Goal: Task Accomplishment & Management: Manage account settings

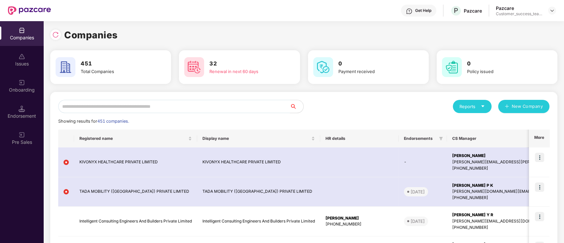
click at [223, 105] on input "text" at bounding box center [174, 106] width 232 height 13
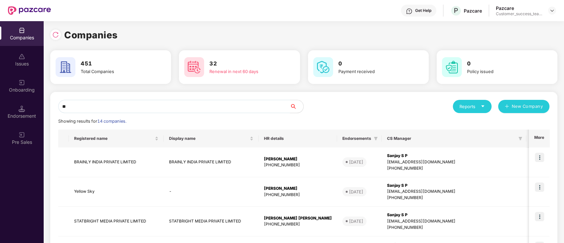
type input "*"
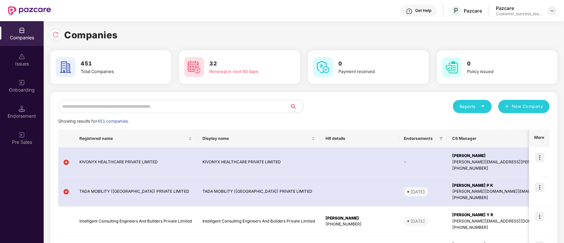
click at [552, 12] on img at bounding box center [552, 10] width 5 height 5
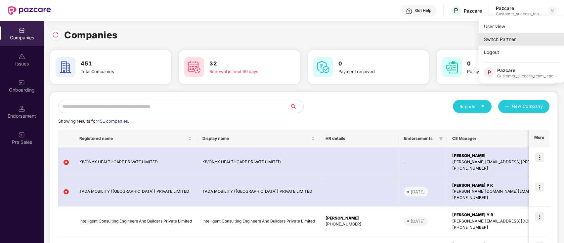
click at [522, 35] on div "Switch Partner" at bounding box center [522, 39] width 86 height 13
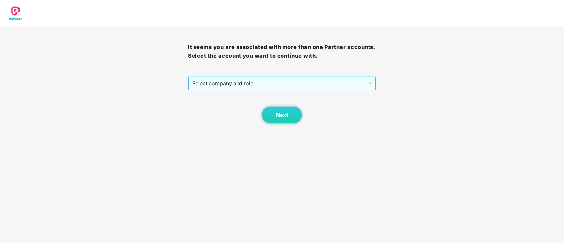
click at [291, 83] on span "Select company and role" at bounding box center [281, 83] width 179 height 13
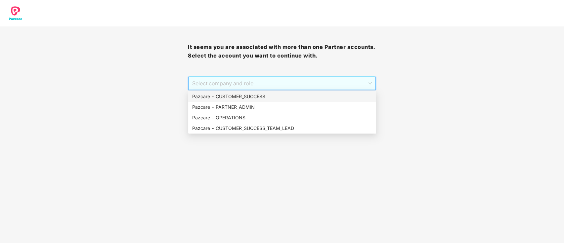
click at [258, 90] on div "Next" at bounding box center [282, 106] width 188 height 33
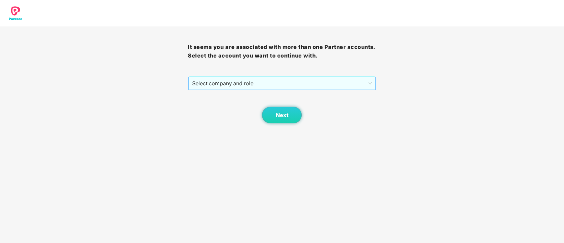
click at [276, 82] on span "Select company and role" at bounding box center [281, 83] width 179 height 13
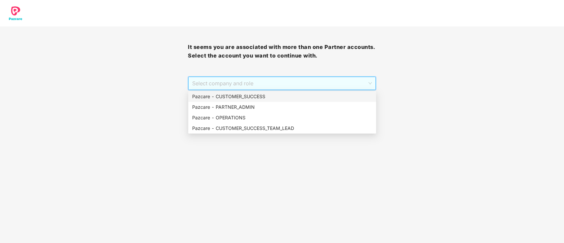
click at [276, 98] on div "Pazcare - CUSTOMER_SUCCESS" at bounding box center [282, 96] width 180 height 7
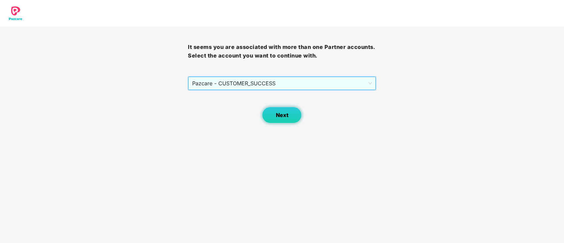
click at [284, 118] on span "Next" at bounding box center [282, 115] width 13 height 6
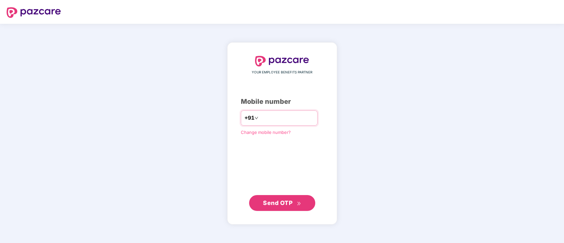
type input "**********"
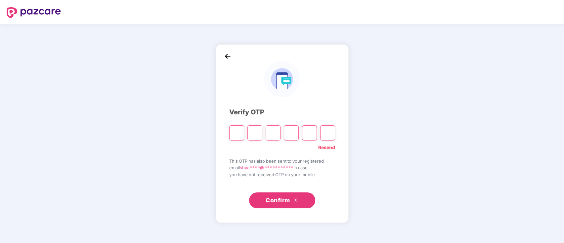
type input "*"
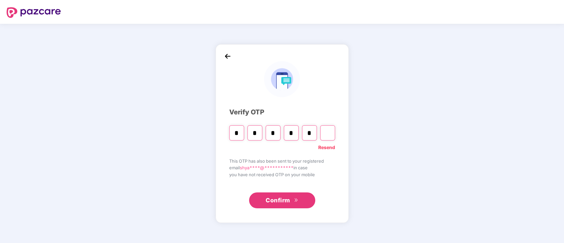
type input "*"
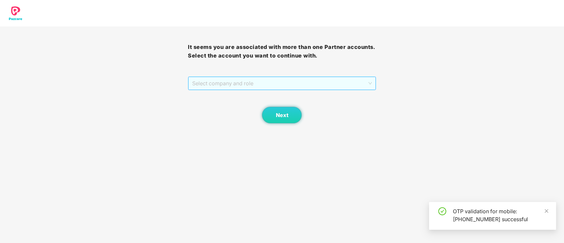
click at [360, 82] on span "Select company and role" at bounding box center [281, 83] width 179 height 13
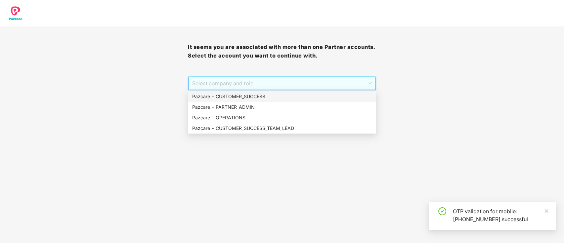
click at [339, 95] on div "Pazcare - CUSTOMER_SUCCESS" at bounding box center [282, 96] width 180 height 7
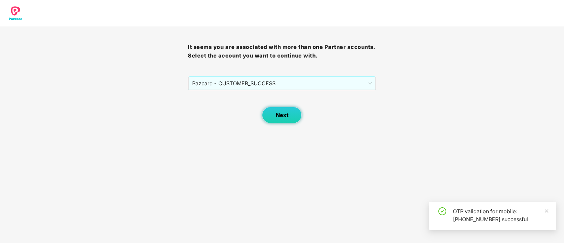
click at [276, 113] on span "Next" at bounding box center [282, 115] width 13 height 6
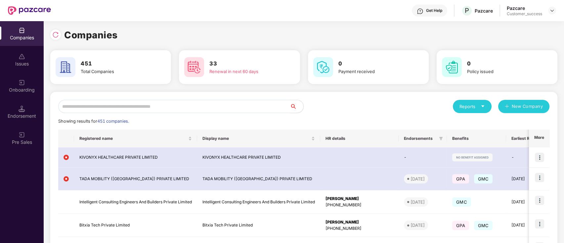
click at [275, 113] on input "text" at bounding box center [174, 106] width 232 height 13
click at [57, 36] on img at bounding box center [55, 34] width 7 height 7
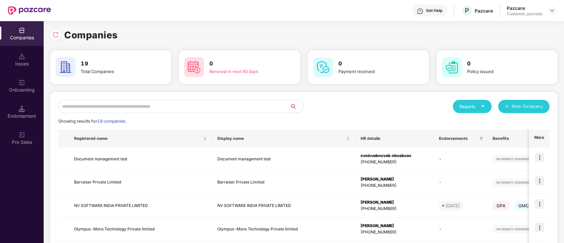
click at [171, 110] on input "text" at bounding box center [174, 106] width 232 height 13
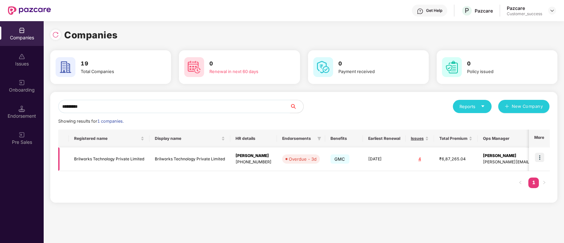
type input "*********"
click at [542, 156] on img at bounding box center [539, 157] width 9 height 9
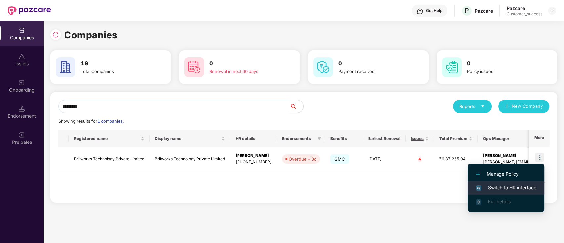
click at [527, 180] on li "Manage Policy" at bounding box center [506, 174] width 77 height 14
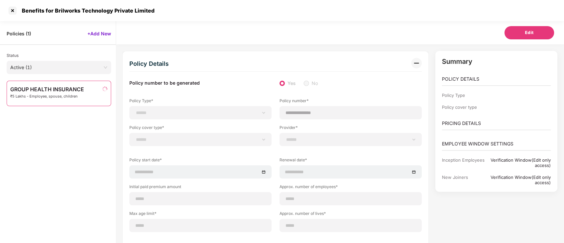
scroll to position [21, 0]
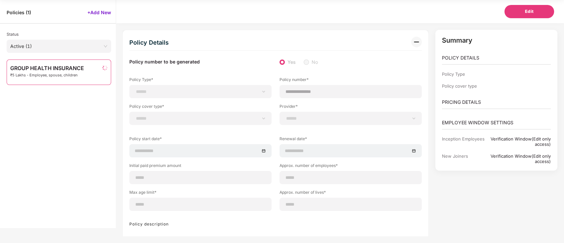
select select "**********"
select select "*"
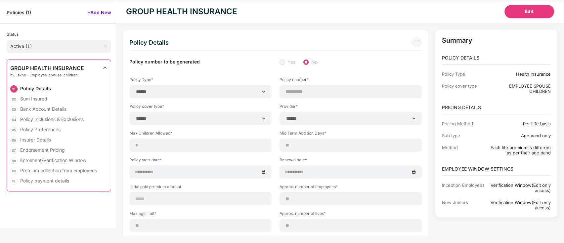
select select "**********"
type input "**********"
select select "**********"
type input "**********"
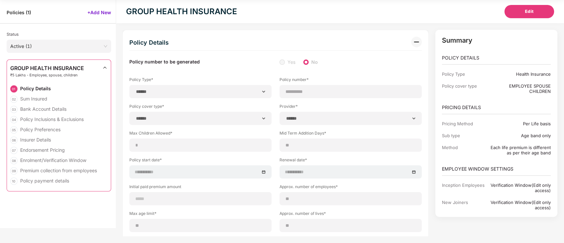
type input "**"
type input "*"
type input "**"
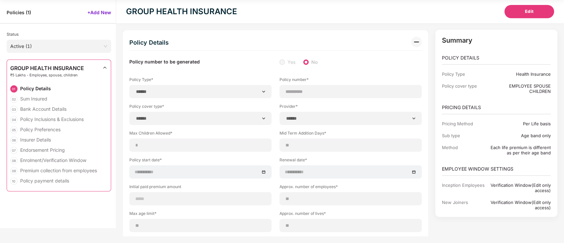
select select "*****"
type input "******"
type input "**********"
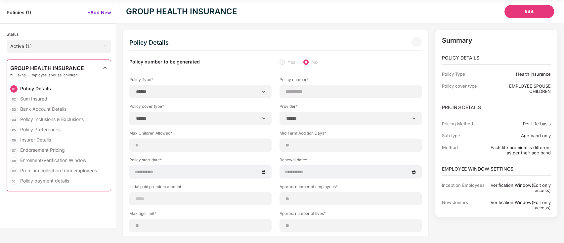
select select "******"
type input "********"
select select "********"
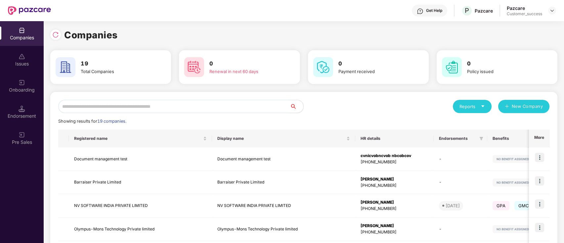
click at [167, 101] on input "text" at bounding box center [174, 106] width 232 height 13
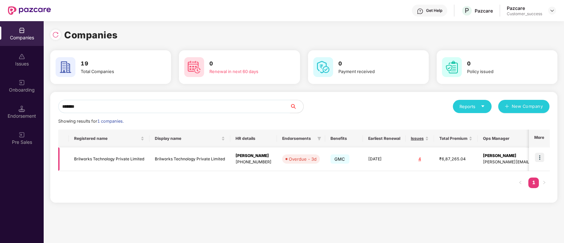
type input "*******"
click at [542, 157] on img at bounding box center [539, 157] width 9 height 9
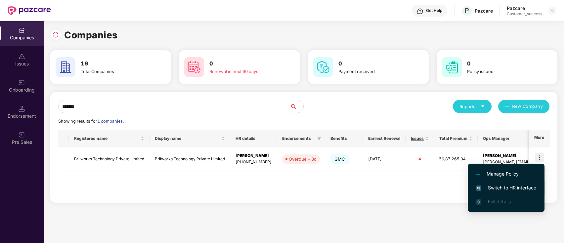
click at [534, 186] on span "Switch to HR interface" at bounding box center [506, 187] width 60 height 7
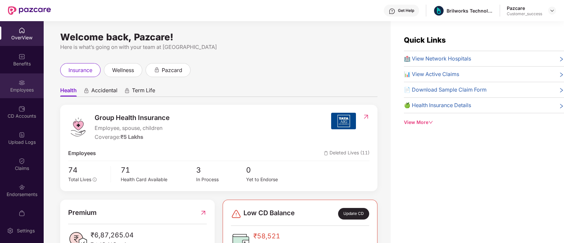
click at [33, 89] on div "Employees" at bounding box center [22, 90] width 44 height 7
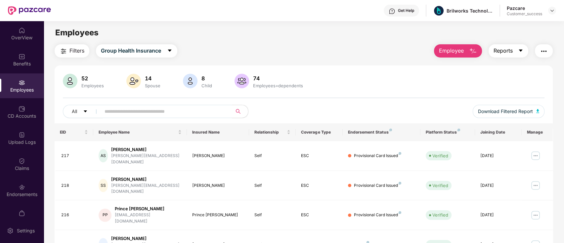
click at [515, 51] on button "Reports" at bounding box center [509, 50] width 40 height 13
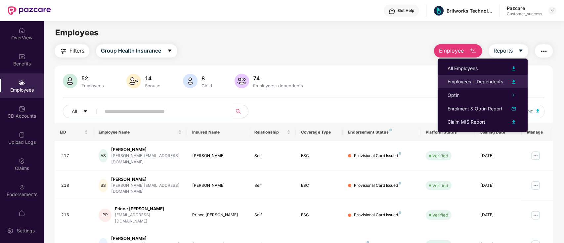
click at [503, 80] on div at bounding box center [510, 82] width 15 height 8
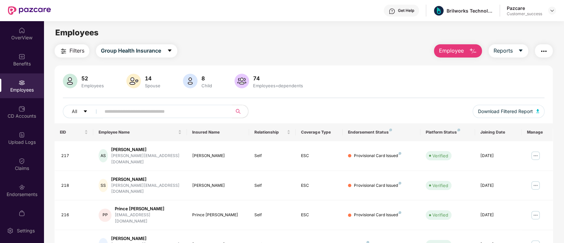
click at [291, 43] on main "Employees Filters Group Health Insurance Employee Reports 52 Employees 14 Spous…" at bounding box center [304, 142] width 520 height 243
click at [551, 9] on img at bounding box center [552, 10] width 5 height 5
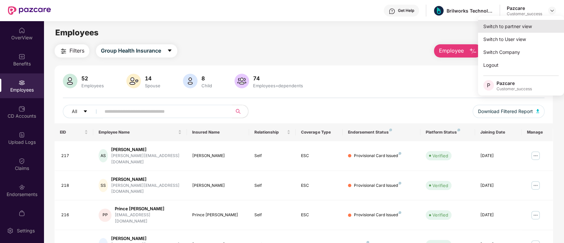
click at [548, 21] on div "Switch to partner view" at bounding box center [521, 26] width 86 height 13
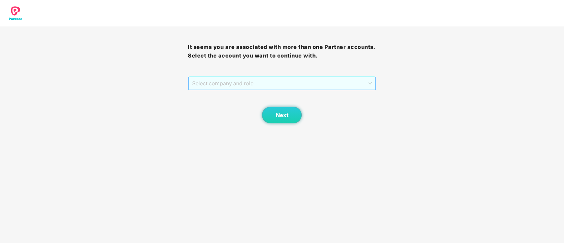
click at [282, 86] on span "Select company and role" at bounding box center [281, 83] width 179 height 13
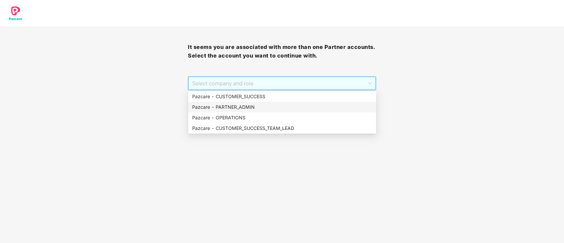
click at [270, 104] on div "Pazcare - PARTNER_ADMIN" at bounding box center [282, 107] width 180 height 7
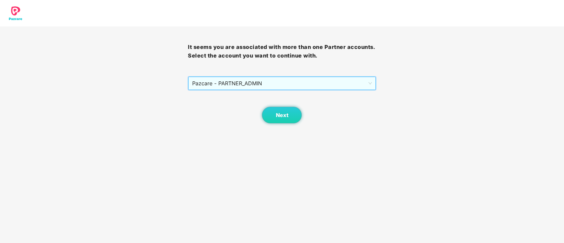
click at [270, 87] on span "Pazcare - PARTNER_ADMIN" at bounding box center [281, 83] width 179 height 13
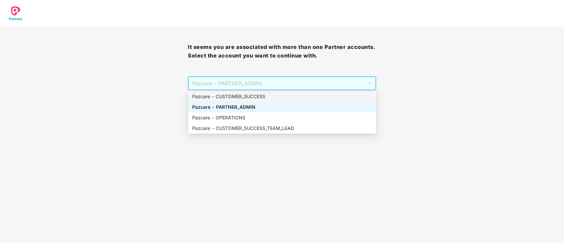
click at [270, 96] on div "Pazcare - CUSTOMER_SUCCESS" at bounding box center [282, 96] width 180 height 7
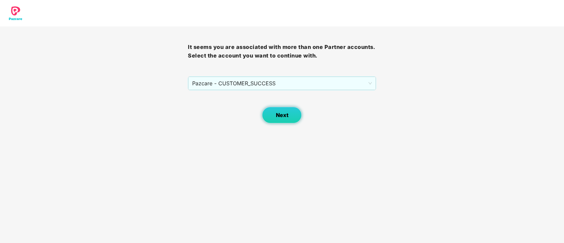
click at [284, 118] on span "Next" at bounding box center [282, 115] width 13 height 6
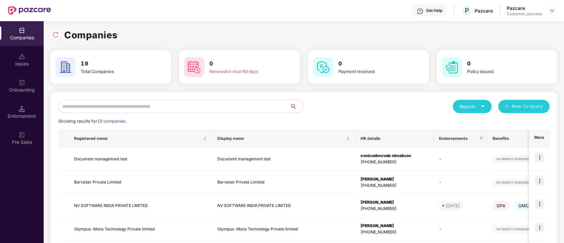
click at [171, 110] on input "text" at bounding box center [174, 106] width 232 height 13
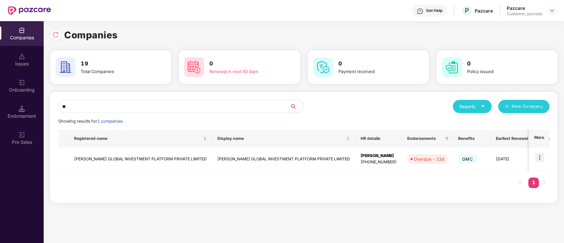
type input "*"
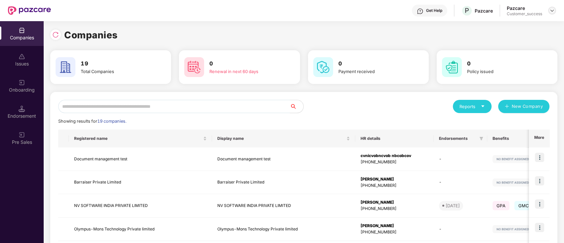
click at [553, 11] on img at bounding box center [552, 10] width 5 height 5
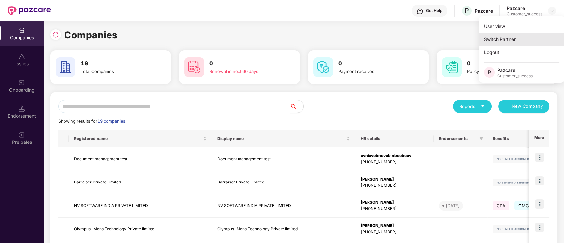
click at [545, 33] on div "Switch Partner" at bounding box center [522, 39] width 86 height 13
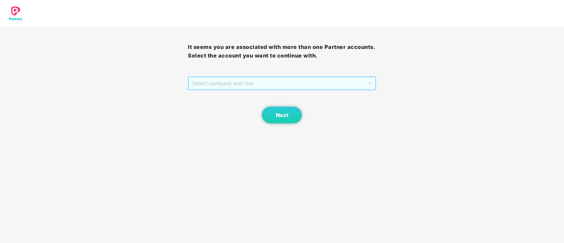
click at [309, 86] on span "Select company and role" at bounding box center [281, 83] width 179 height 13
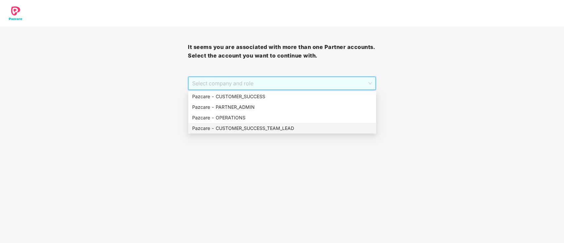
click at [283, 126] on div "Pazcare - CUSTOMER_SUCCESS_TEAM_LEAD" at bounding box center [282, 128] width 180 height 7
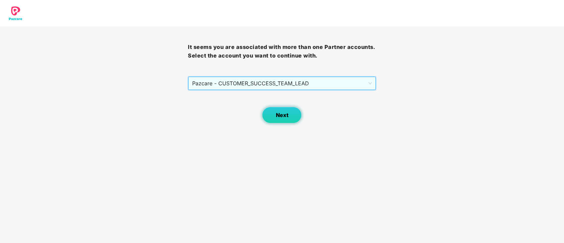
click at [290, 120] on button "Next" at bounding box center [282, 115] width 40 height 17
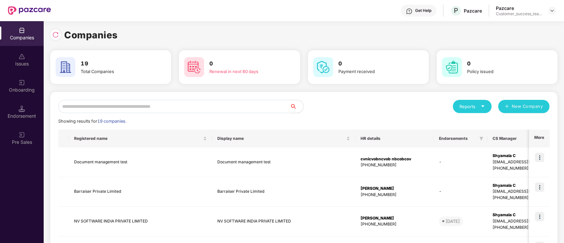
click at [215, 107] on input "text" at bounding box center [174, 106] width 232 height 13
click at [54, 32] on img at bounding box center [55, 34] width 7 height 7
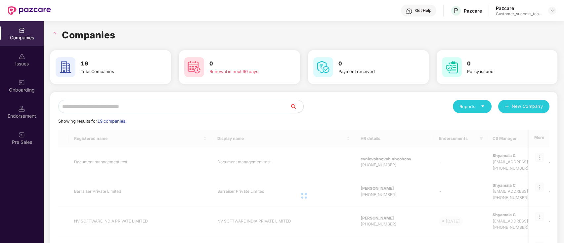
click at [143, 103] on input "text" at bounding box center [174, 106] width 232 height 13
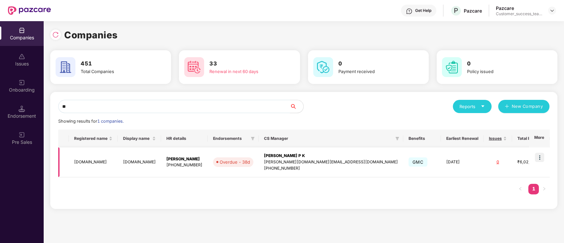
type input "**"
click at [541, 163] on td at bounding box center [539, 163] width 21 height 30
click at [540, 157] on img at bounding box center [539, 157] width 9 height 9
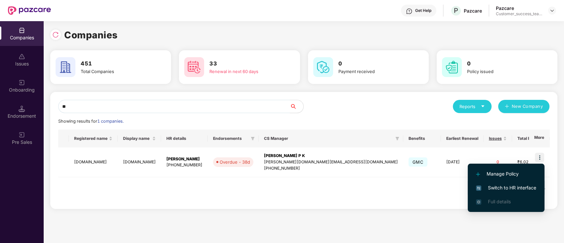
click at [532, 187] on span "Switch to HR interface" at bounding box center [506, 187] width 60 height 7
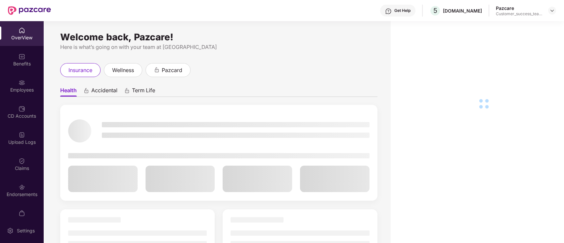
click at [17, 109] on div "CD Accounts" at bounding box center [22, 112] width 44 height 25
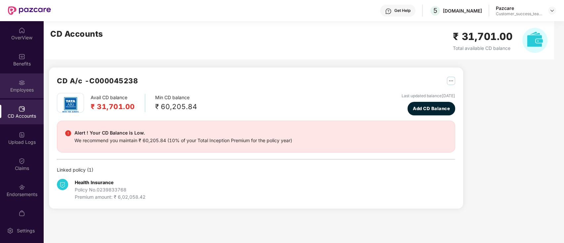
click at [17, 91] on div "Employees" at bounding box center [22, 90] width 44 height 7
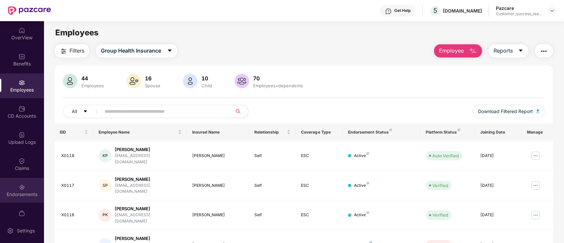
click at [24, 200] on div "Endorsements" at bounding box center [22, 190] width 44 height 25
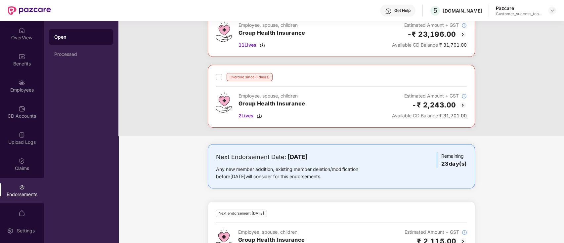
scroll to position [92, 0]
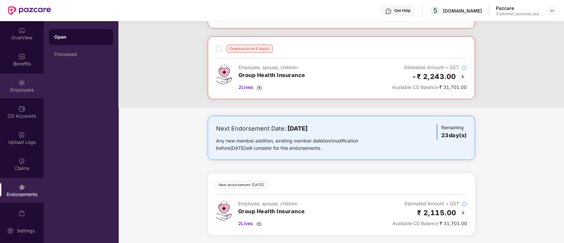
click at [30, 88] on div "Employees" at bounding box center [22, 90] width 44 height 7
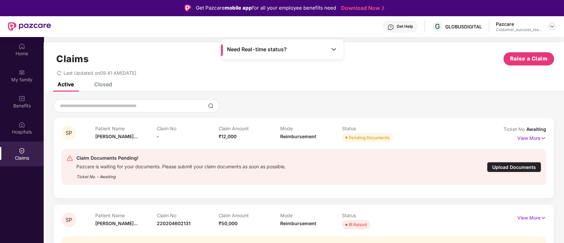
click at [552, 25] on img at bounding box center [552, 26] width 5 height 5
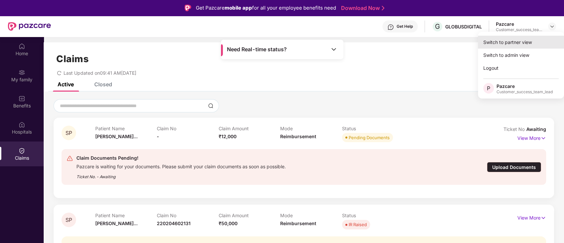
click at [538, 45] on div "Switch to partner view" at bounding box center [521, 42] width 86 height 13
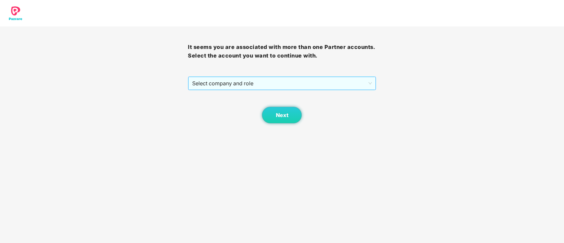
click at [264, 82] on span "Select company and role" at bounding box center [281, 83] width 179 height 13
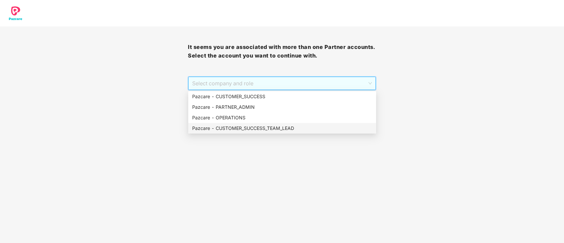
click at [263, 127] on div "Pazcare - CUSTOMER_SUCCESS_TEAM_LEAD" at bounding box center [282, 128] width 180 height 7
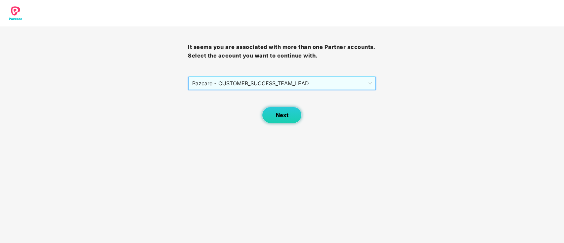
click at [282, 116] on span "Next" at bounding box center [282, 115] width 13 height 6
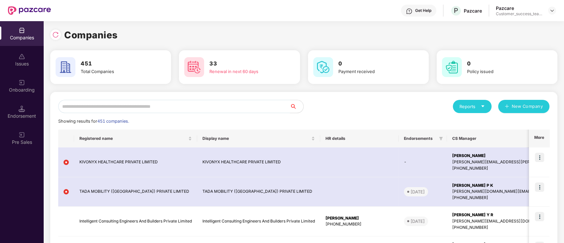
click at [133, 105] on input "text" at bounding box center [174, 106] width 232 height 13
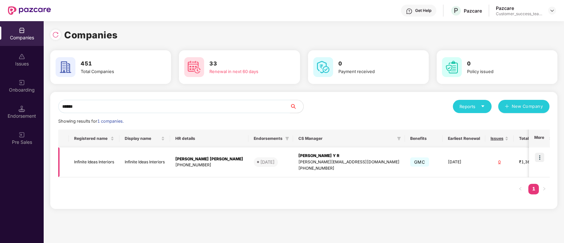
type input "******"
click at [543, 157] on img at bounding box center [539, 157] width 9 height 9
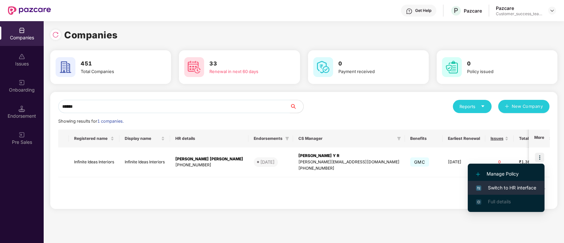
click at [537, 185] on li "Switch to HR interface" at bounding box center [506, 188] width 77 height 14
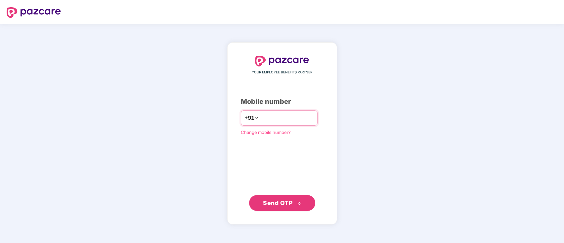
click at [261, 115] on input "number" at bounding box center [287, 118] width 54 height 11
type input "**********"
click at [275, 205] on span "Send OTP" at bounding box center [277, 202] width 29 height 7
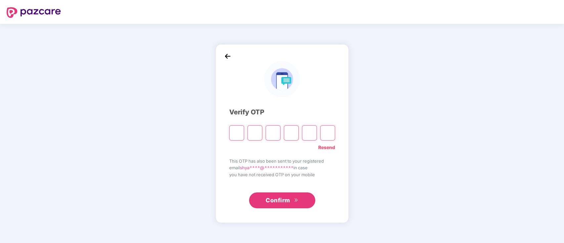
type input "*"
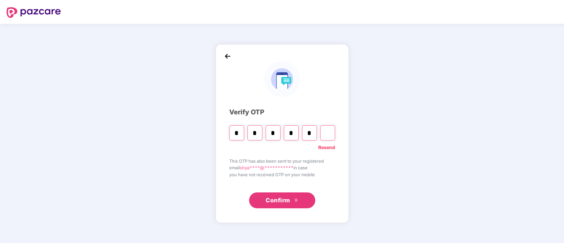
type input "*"
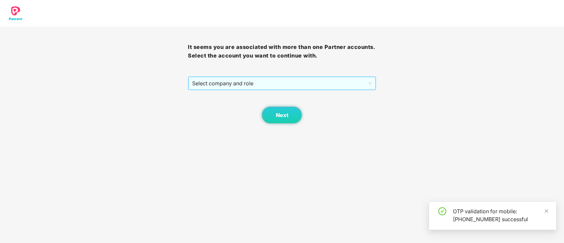
click at [251, 77] on span "Select company and role" at bounding box center [281, 83] width 179 height 13
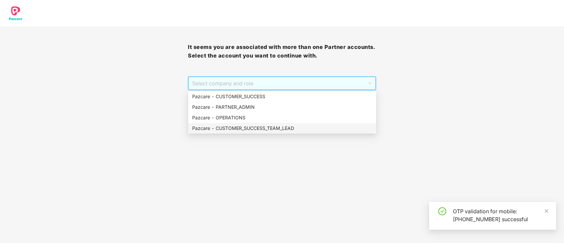
click at [254, 131] on div "Pazcare - CUSTOMER_SUCCESS_TEAM_LEAD" at bounding box center [282, 128] width 180 height 7
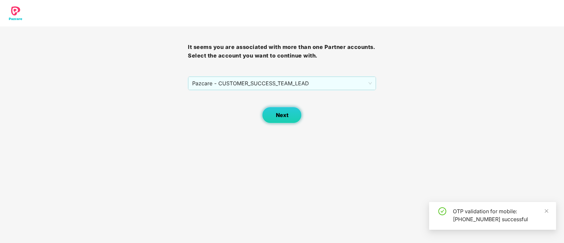
click at [273, 115] on button "Next" at bounding box center [282, 115] width 40 height 17
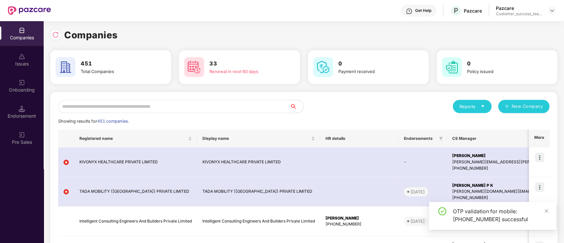
click at [266, 106] on input "text" at bounding box center [174, 106] width 232 height 13
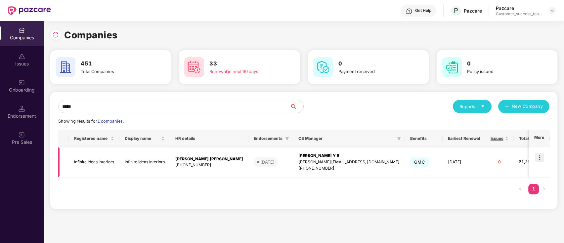
type input "*****"
click at [541, 155] on img at bounding box center [539, 157] width 9 height 9
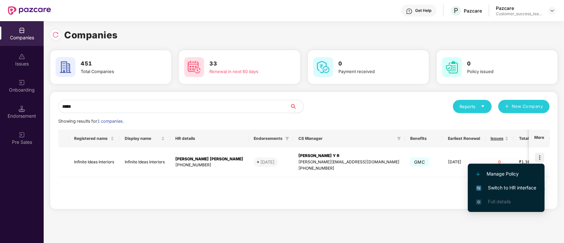
click at [523, 188] on span "Switch to HR interface" at bounding box center [506, 187] width 60 height 7
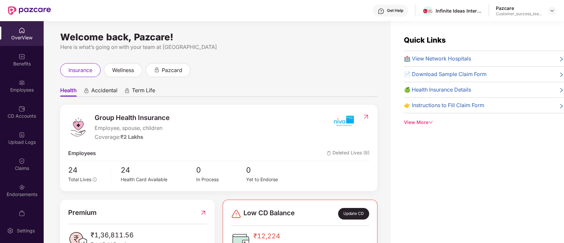
click at [14, 89] on div "Employees" at bounding box center [22, 90] width 44 height 7
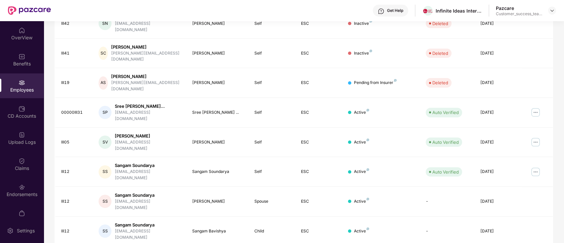
scroll to position [44, 0]
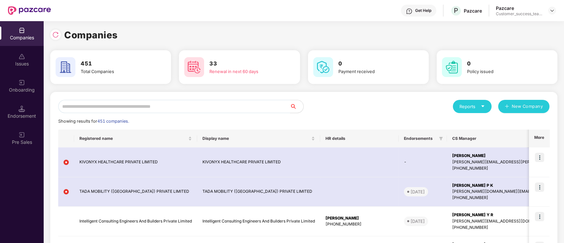
click at [146, 110] on input "text" at bounding box center [174, 106] width 232 height 13
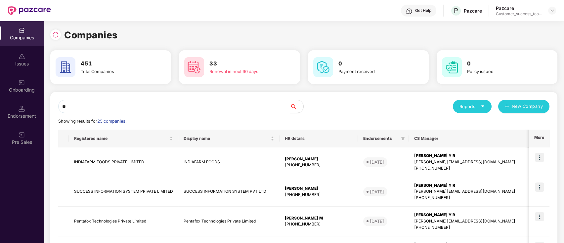
type input "*"
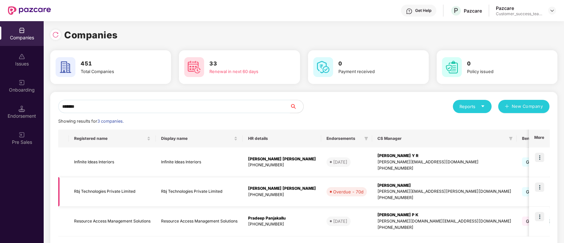
type input "*******"
click at [541, 187] on img at bounding box center [539, 187] width 9 height 9
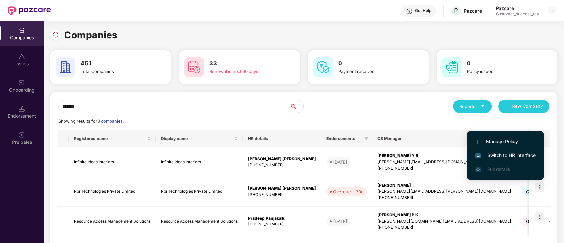
click at [528, 157] on span "Switch to HR interface" at bounding box center [506, 155] width 60 height 7
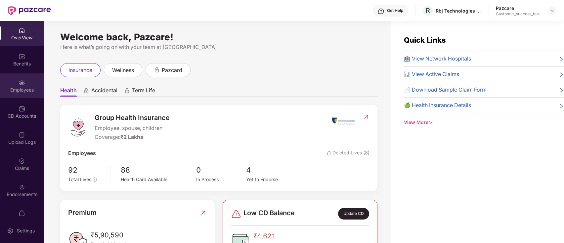
click at [17, 90] on div "Employees" at bounding box center [22, 90] width 44 height 7
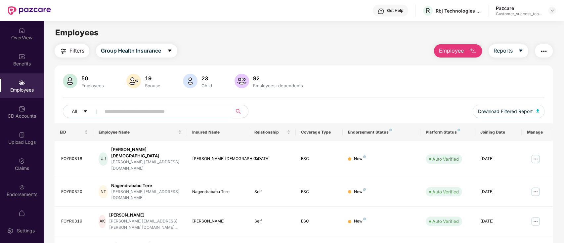
click at [191, 112] on input "text" at bounding box center [164, 112] width 119 height 10
type input "*****"
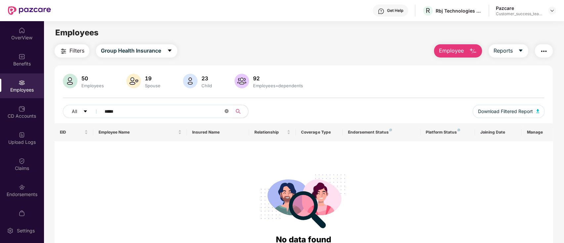
click at [228, 109] on span at bounding box center [227, 112] width 4 height 6
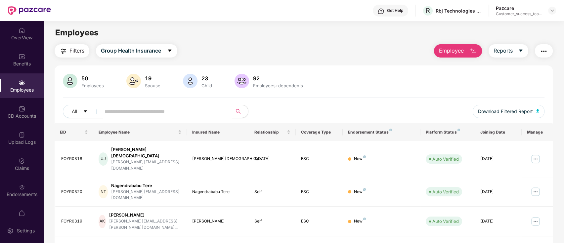
click at [172, 109] on input "text" at bounding box center [164, 112] width 119 height 10
click at [178, 111] on input "text" at bounding box center [164, 112] width 119 height 10
click at [31, 65] on div "Benefits" at bounding box center [22, 64] width 44 height 7
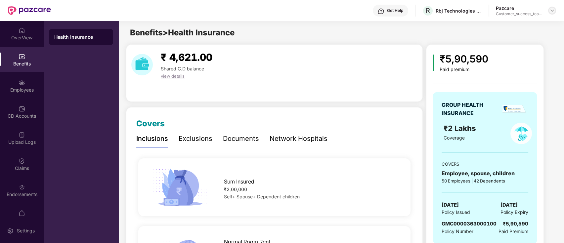
click at [551, 10] on img at bounding box center [552, 10] width 5 height 5
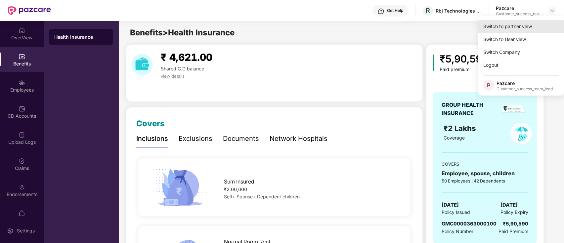
click at [544, 25] on div "Switch to partner view" at bounding box center [521, 26] width 86 height 13
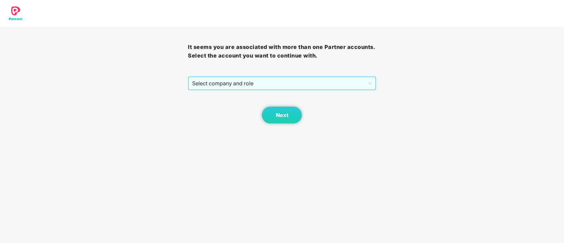
click at [267, 83] on span "Select company and role" at bounding box center [281, 83] width 179 height 13
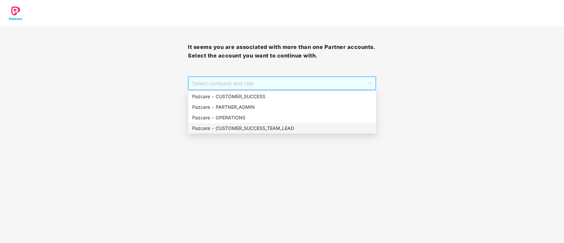
click at [262, 126] on div "Pazcare - CUSTOMER_SUCCESS_TEAM_LEAD" at bounding box center [282, 128] width 180 height 7
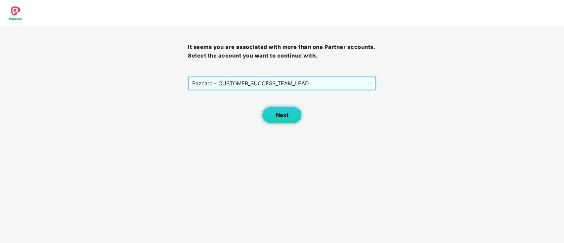
click at [270, 113] on button "Next" at bounding box center [282, 115] width 40 height 17
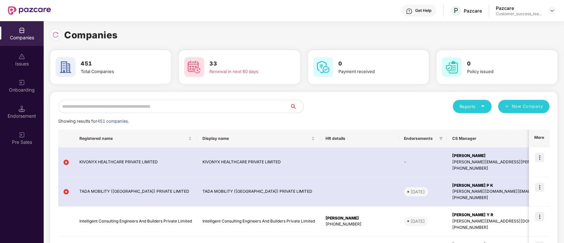
click at [265, 103] on input "text" at bounding box center [174, 106] width 232 height 13
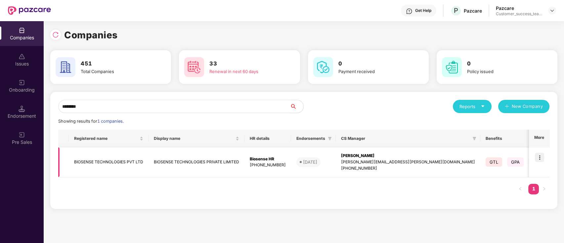
type input "********"
click at [543, 156] on img at bounding box center [539, 157] width 9 height 9
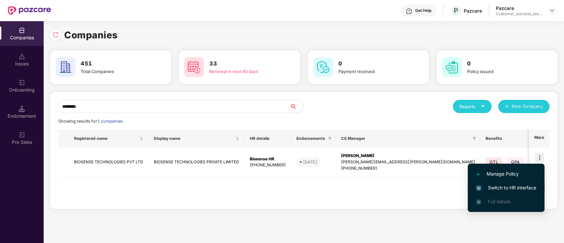
click at [531, 189] on span "Switch to HR interface" at bounding box center [506, 187] width 60 height 7
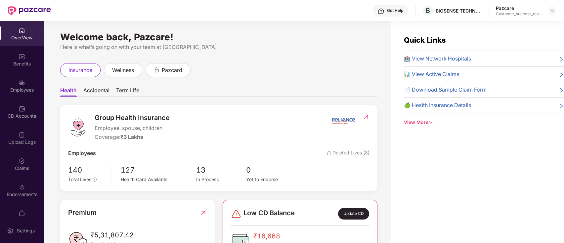
click at [318, 57] on div "Welcome back, Pazcare! Here is what’s going on with your team at Pazcare insura…" at bounding box center [217, 136] width 347 height 230
click at [26, 90] on div "Employees" at bounding box center [22, 90] width 44 height 7
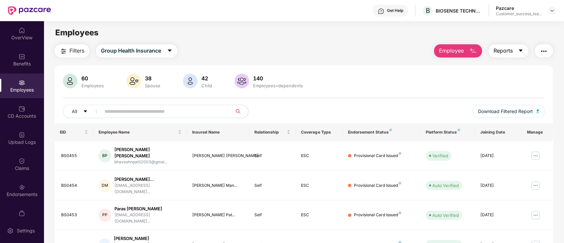
click at [511, 49] on span "Reports" at bounding box center [503, 51] width 19 height 8
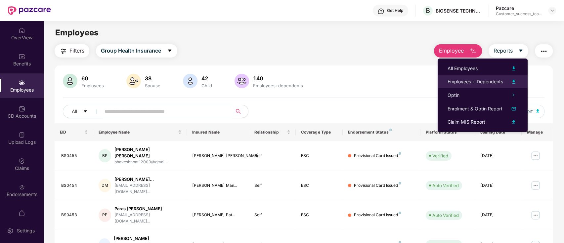
click at [500, 82] on div "Employees + Dependents" at bounding box center [476, 81] width 56 height 7
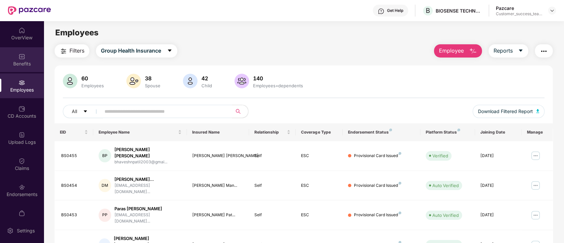
click at [14, 61] on div "Benefits" at bounding box center [22, 64] width 44 height 7
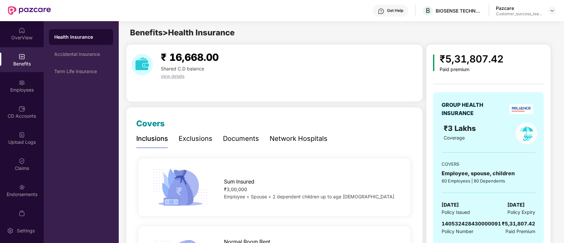
click at [232, 142] on div "Documents" at bounding box center [241, 139] width 36 height 10
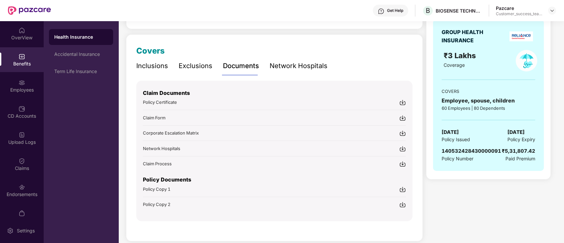
scroll to position [79, 0]
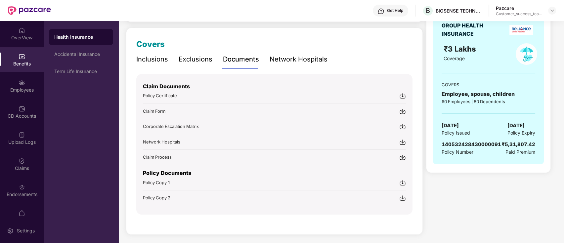
click at [166, 182] on span "Policy Copy 1" at bounding box center [156, 182] width 27 height 5
click at [162, 198] on span "Policy Copy 2" at bounding box center [156, 197] width 27 height 5
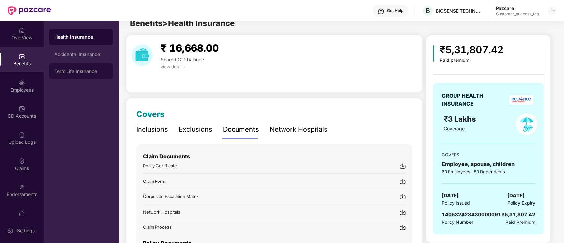
scroll to position [0, 0]
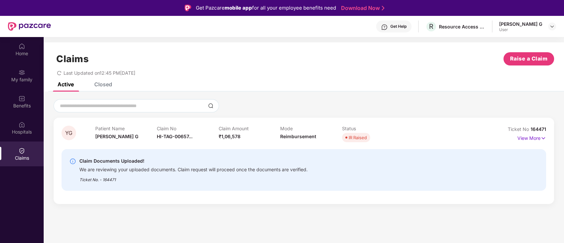
click at [23, 155] on div "Claims" at bounding box center [22, 158] width 44 height 7
click at [535, 139] on p "View More" at bounding box center [532, 137] width 29 height 9
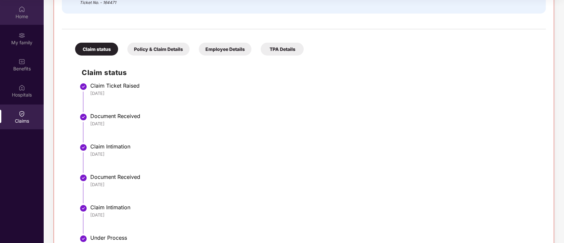
scroll to position [148, 0]
